Goal: Navigation & Orientation: Find specific page/section

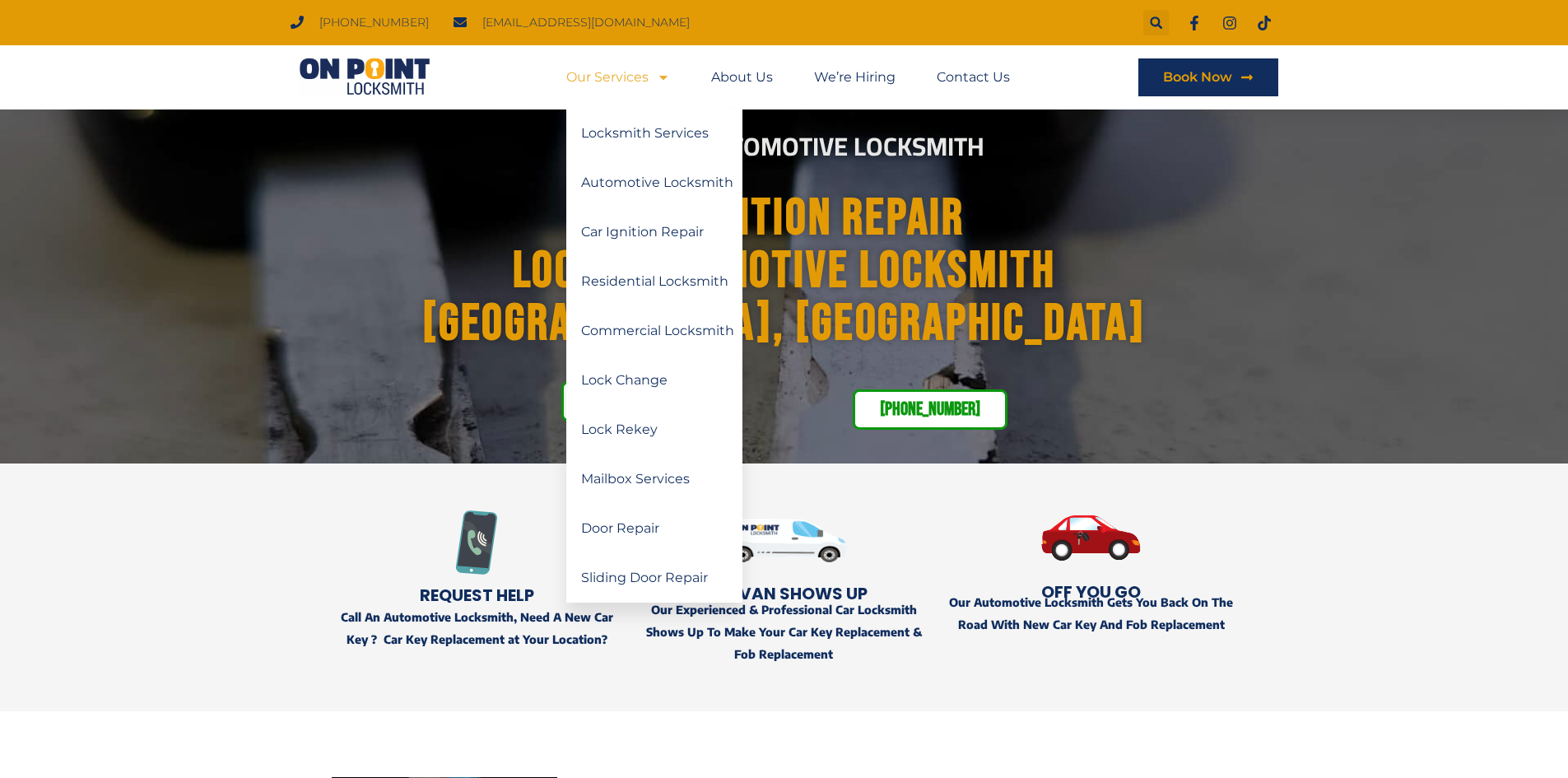
click at [593, 73] on link "Our Services" at bounding box center [618, 77] width 104 height 38
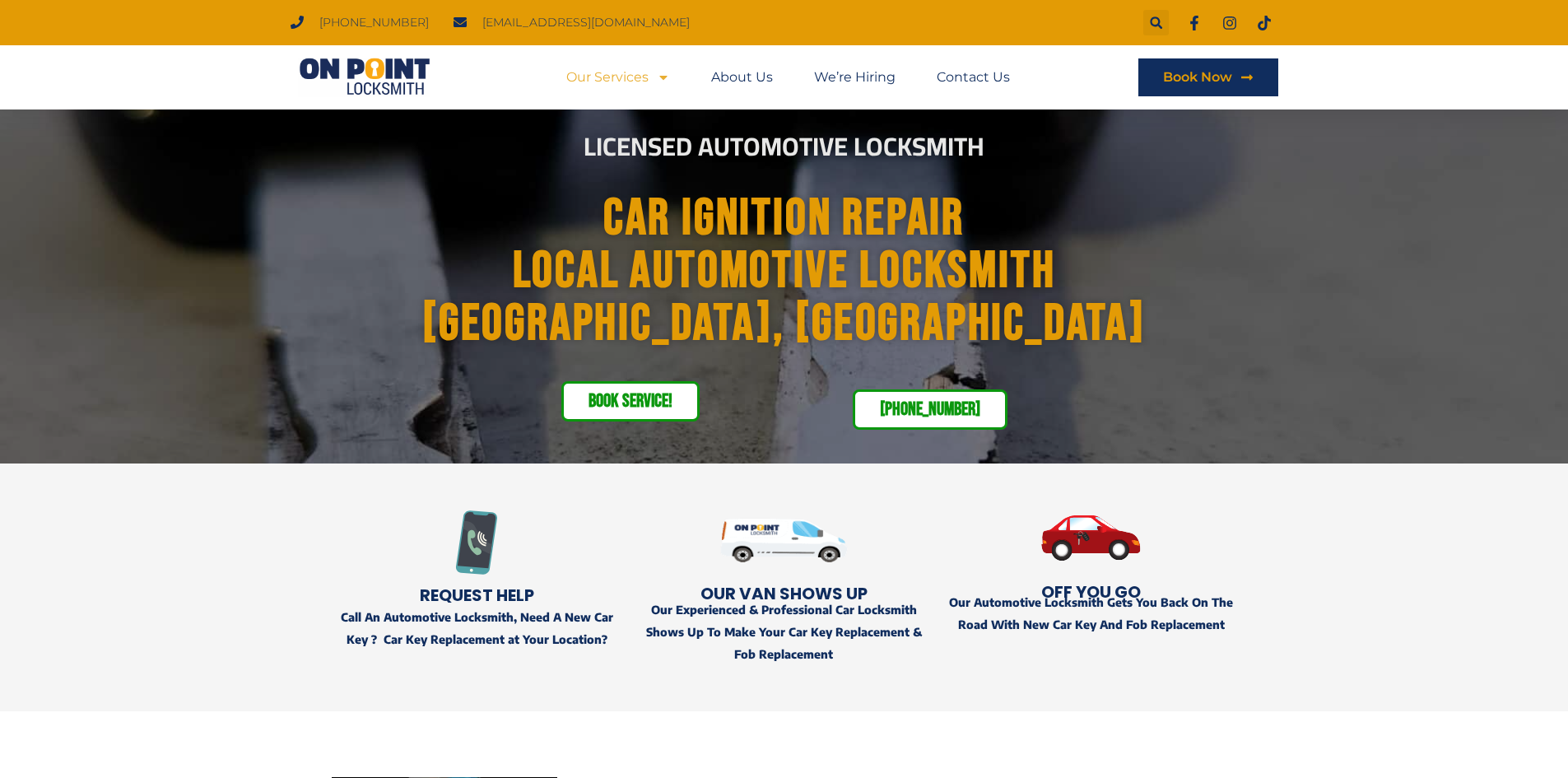
click at [593, 73] on link "Our Services" at bounding box center [618, 77] width 104 height 38
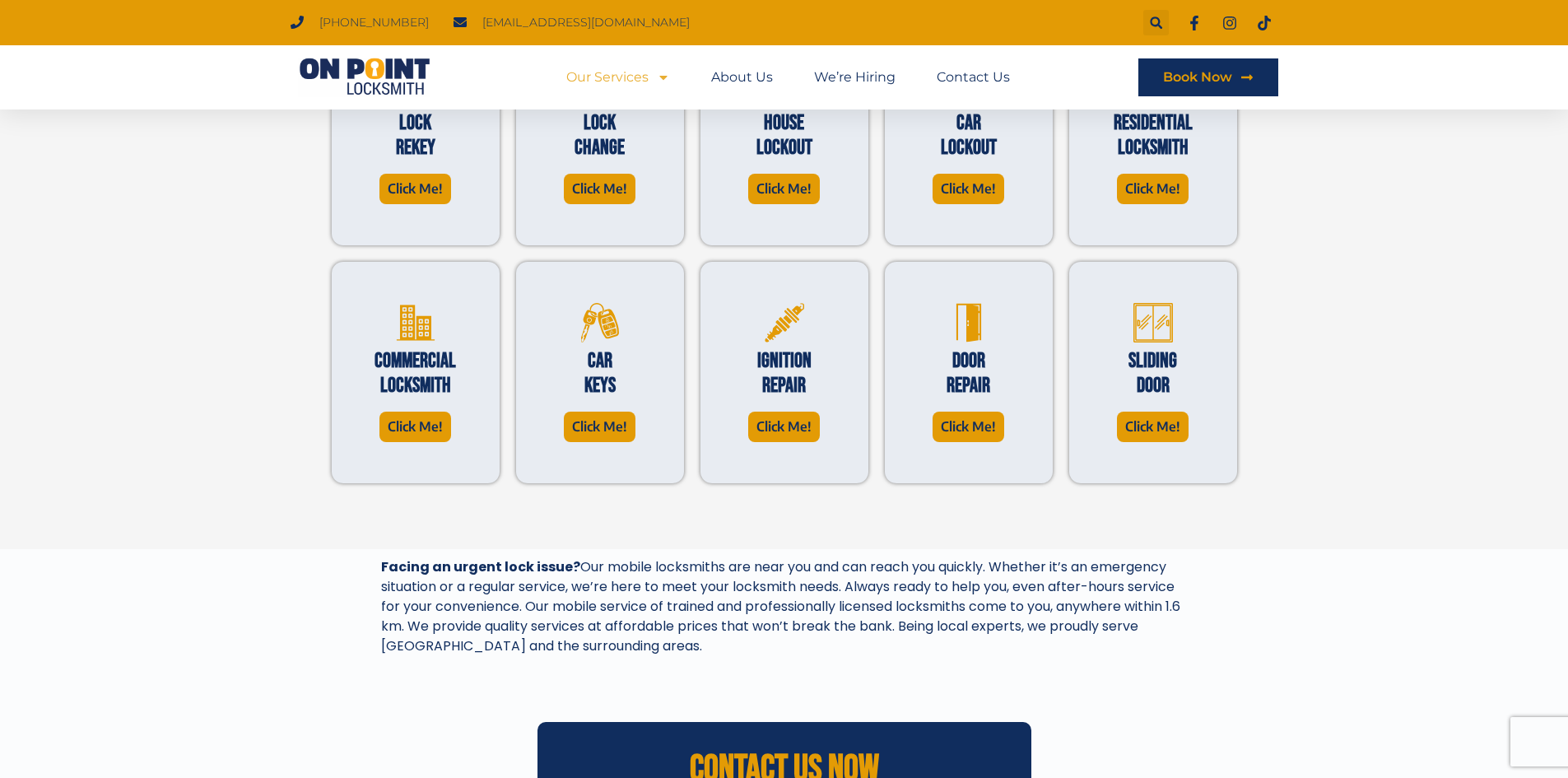
scroll to position [576, 0]
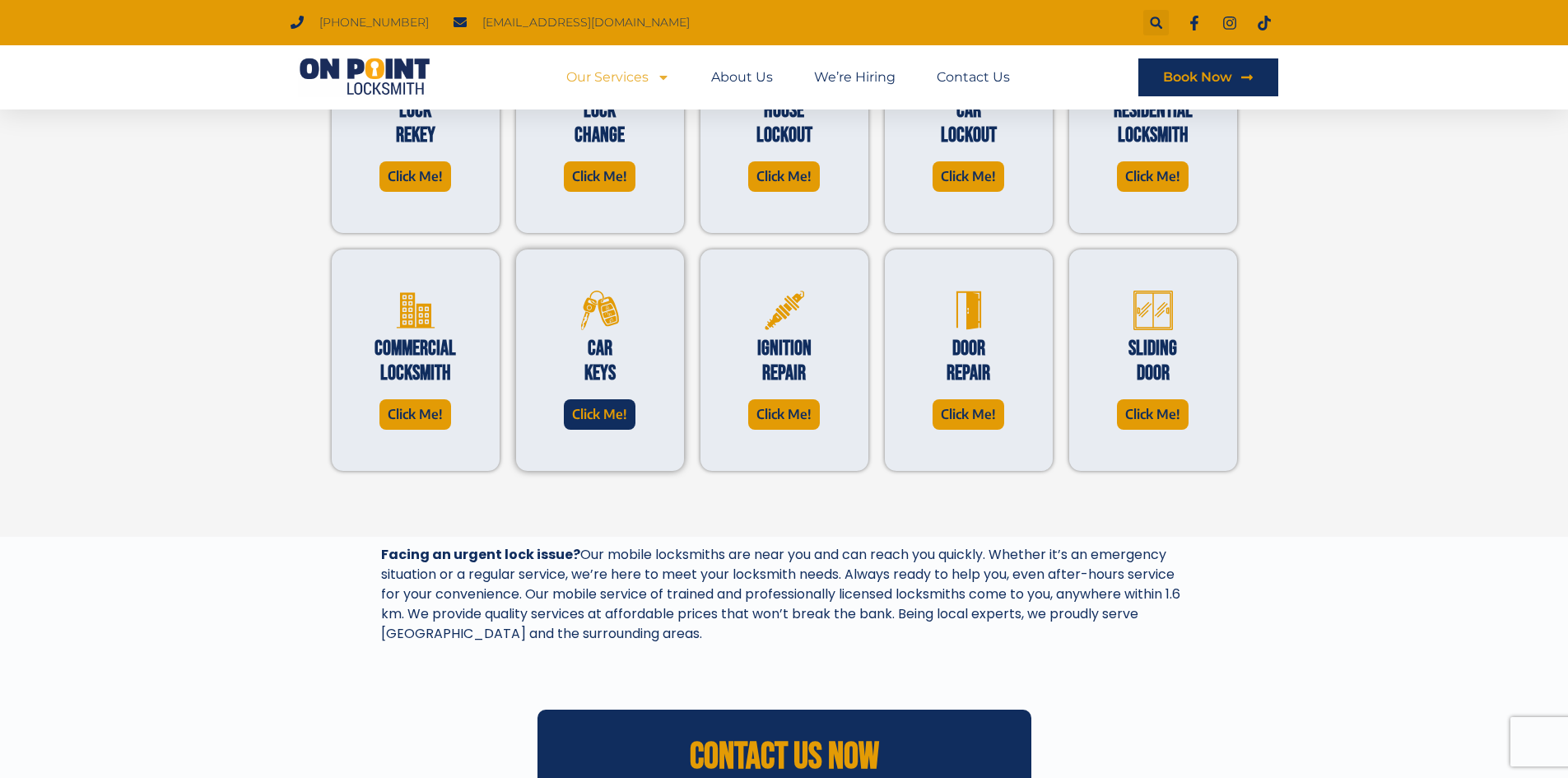
click at [577, 412] on span "Click Me!" at bounding box center [599, 414] width 55 height 22
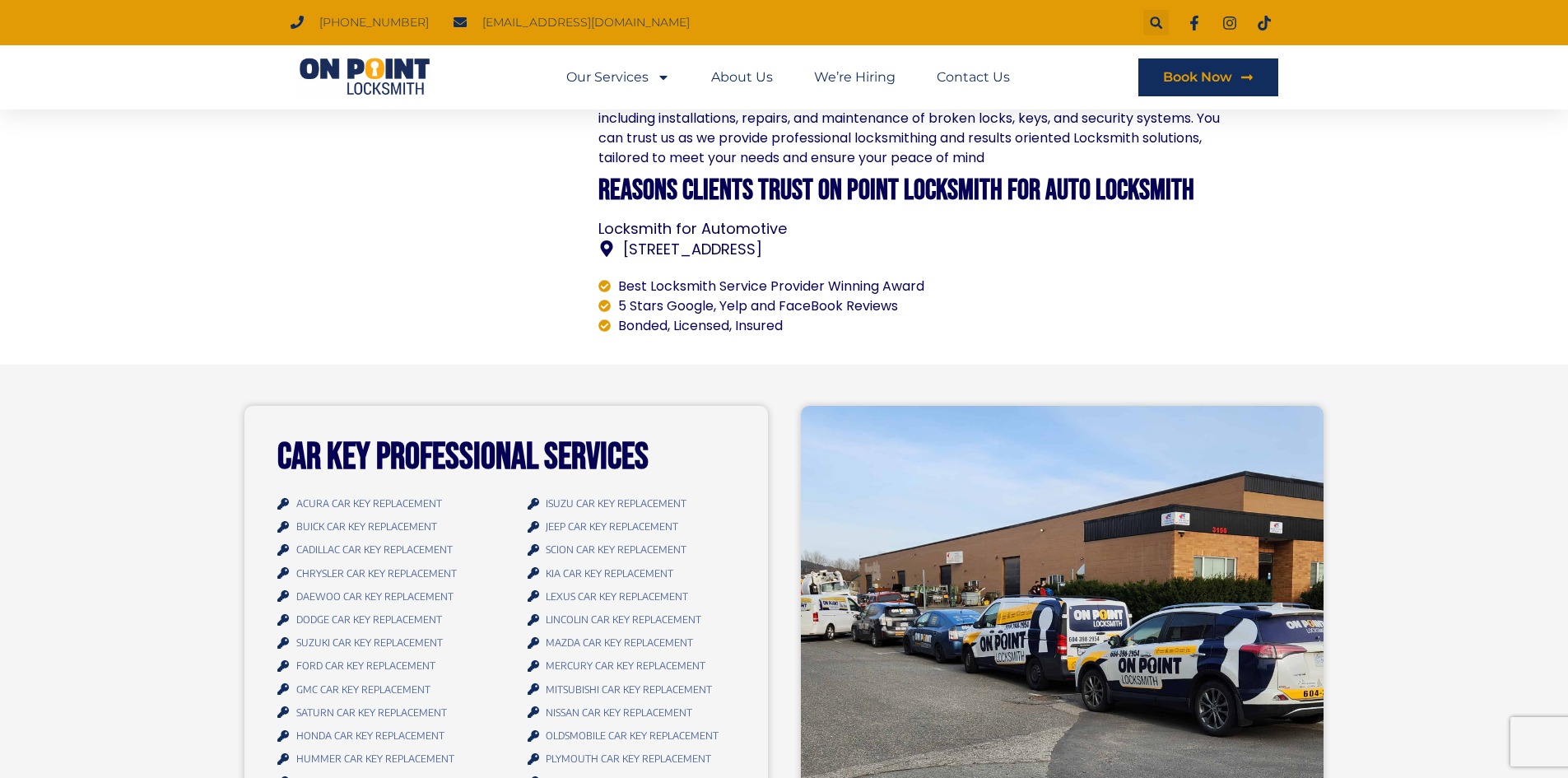
scroll to position [1399, 0]
